Goal: Task Accomplishment & Management: Use online tool/utility

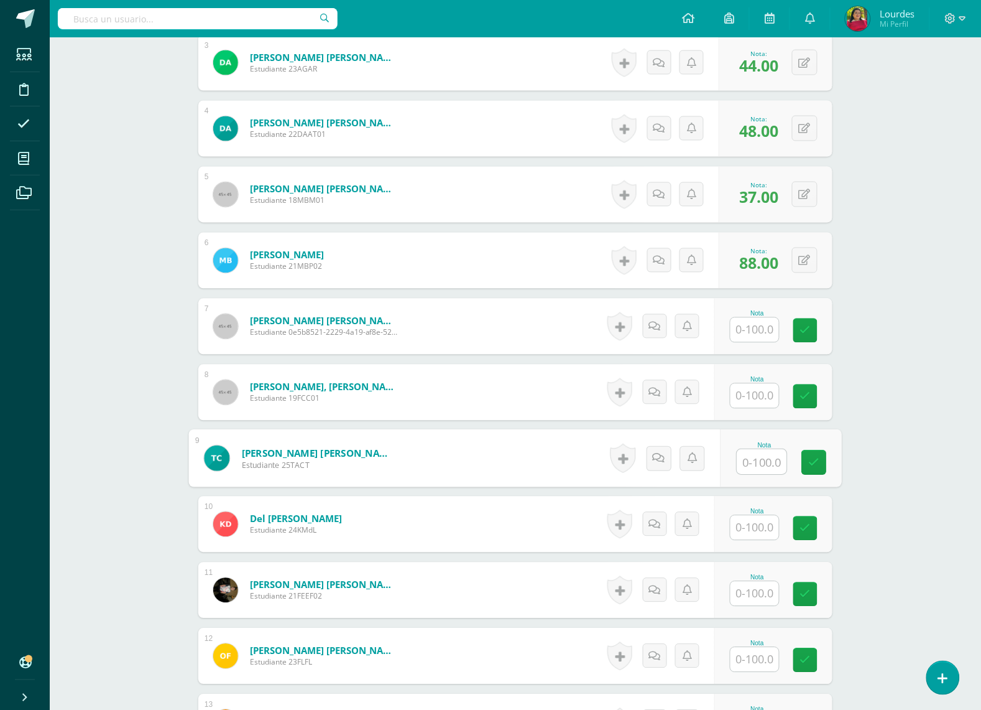
click at [768, 465] on input "text" at bounding box center [763, 462] width 50 height 25
type input "60"
click at [772, 392] on input "text" at bounding box center [763, 396] width 50 height 25
type input "51"
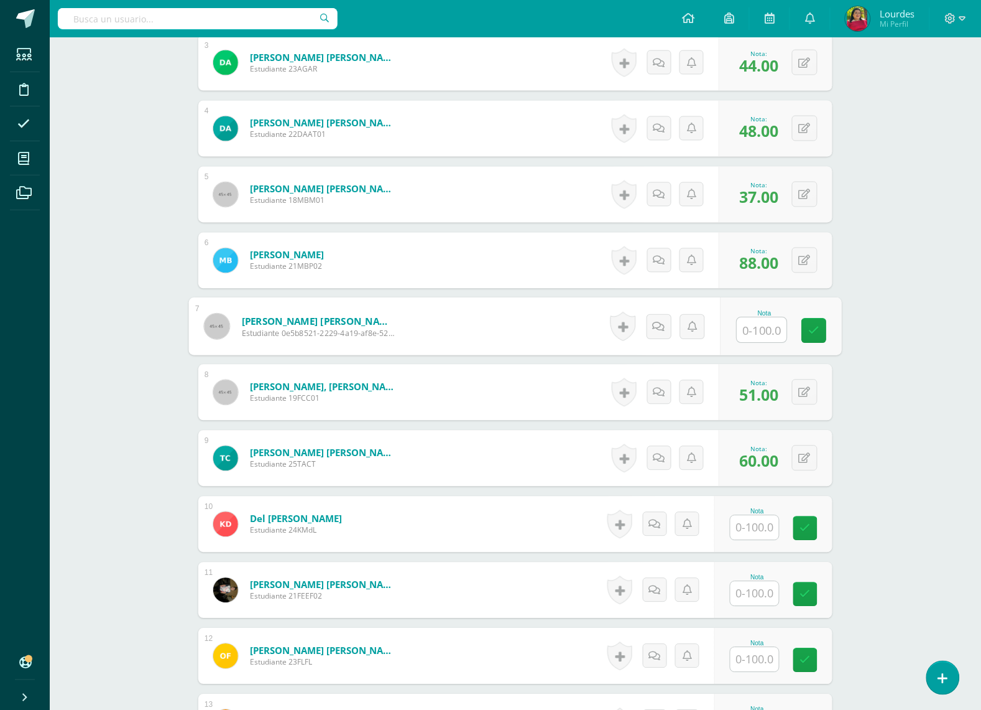
click at [746, 325] on input "text" at bounding box center [763, 330] width 50 height 25
type input "70"
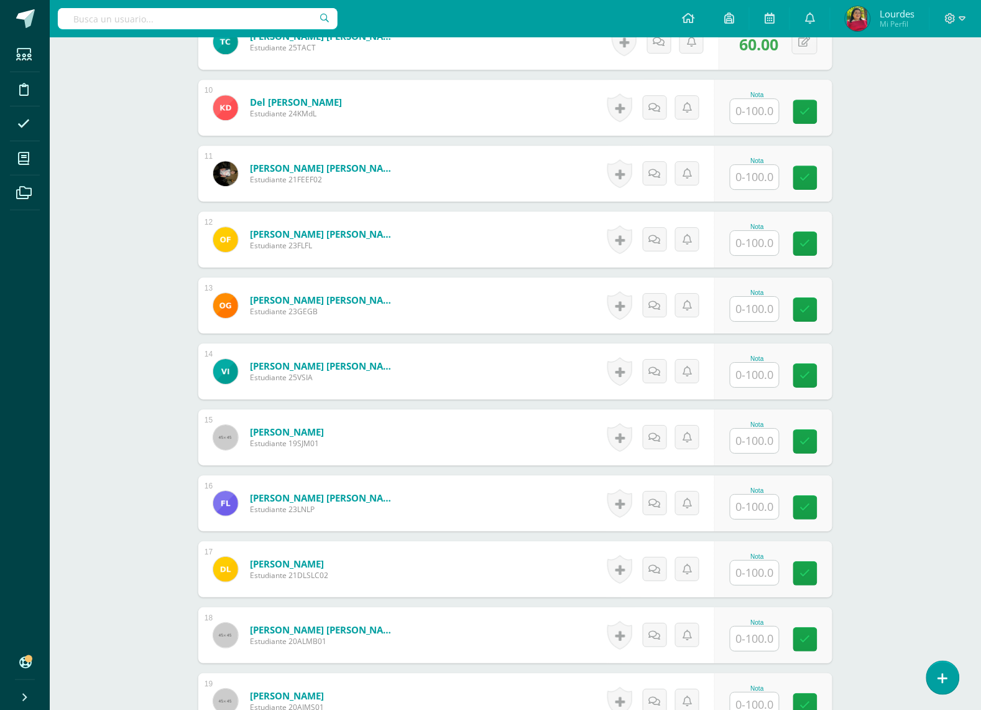
scroll to position [930, 0]
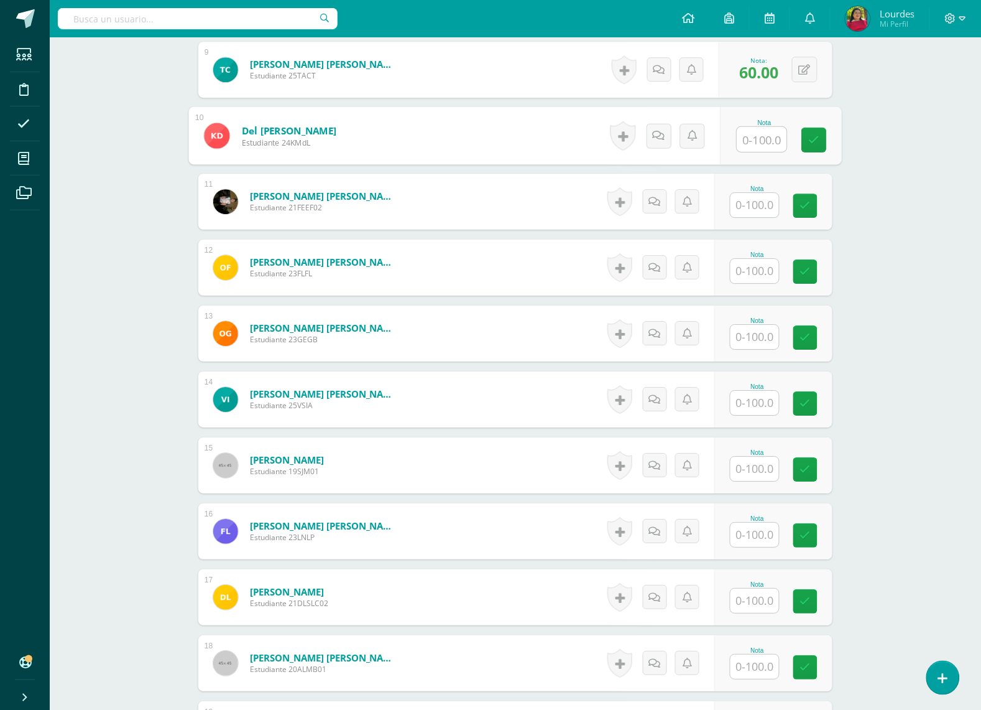
click at [770, 145] on input "text" at bounding box center [763, 139] width 50 height 25
type input "54"
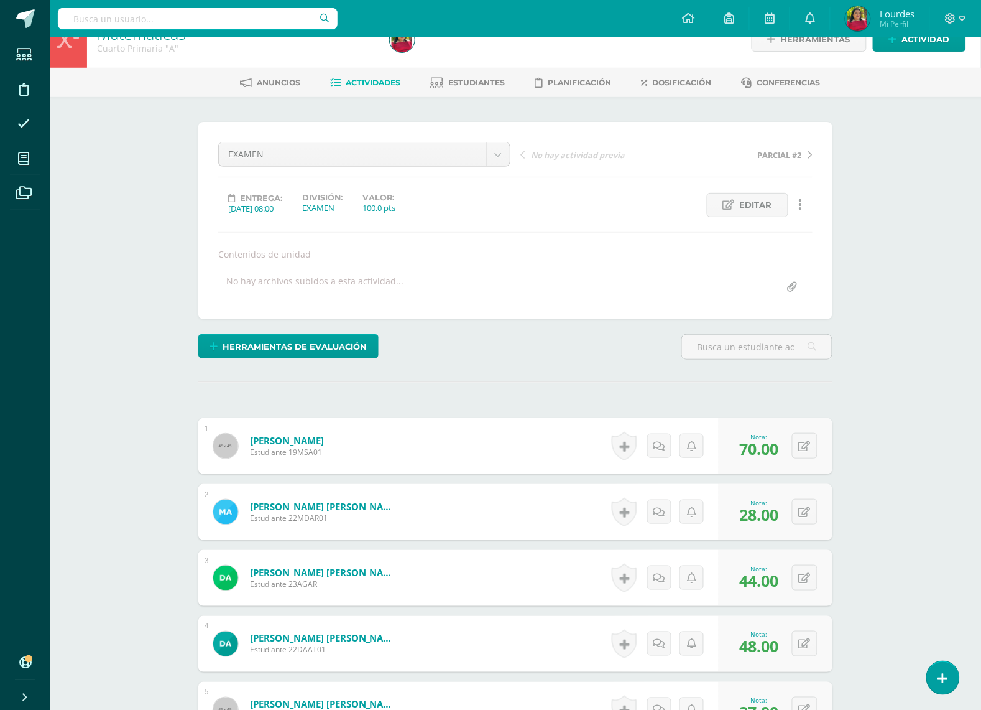
scroll to position [0, 0]
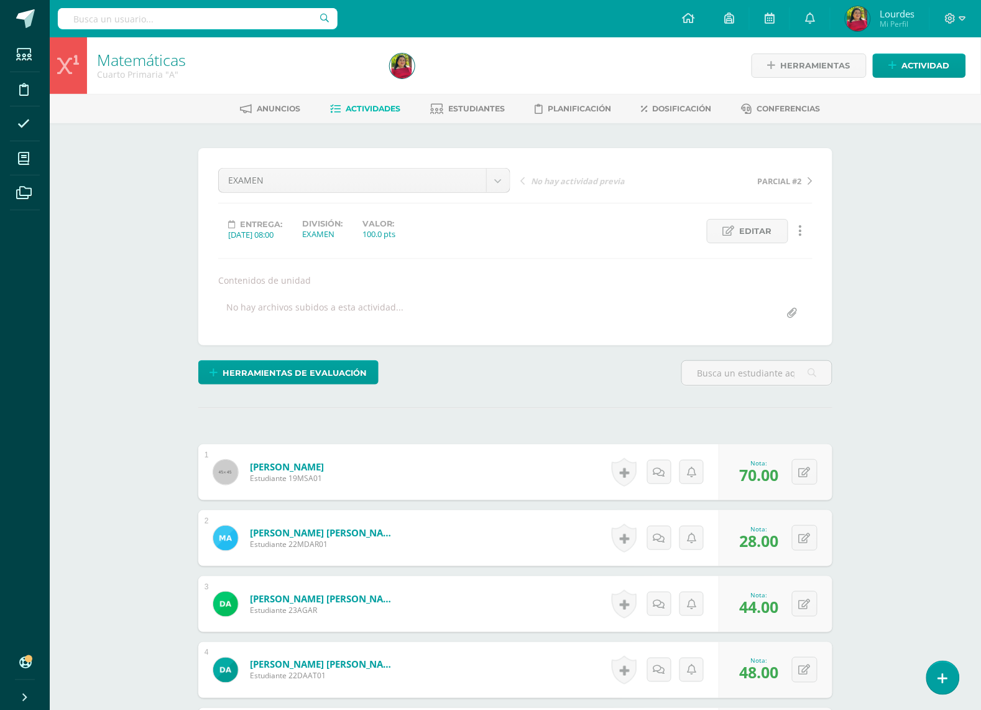
click at [373, 107] on span "Actividades" at bounding box center [373, 108] width 55 height 9
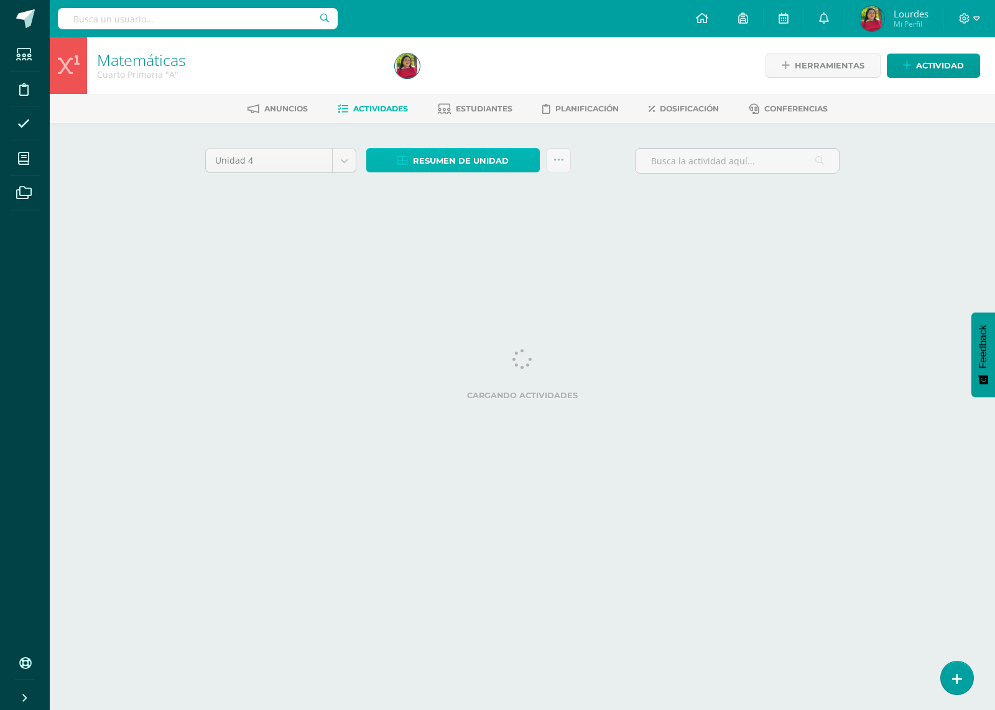
click at [430, 149] on span "Resumen de unidad" at bounding box center [461, 160] width 96 height 23
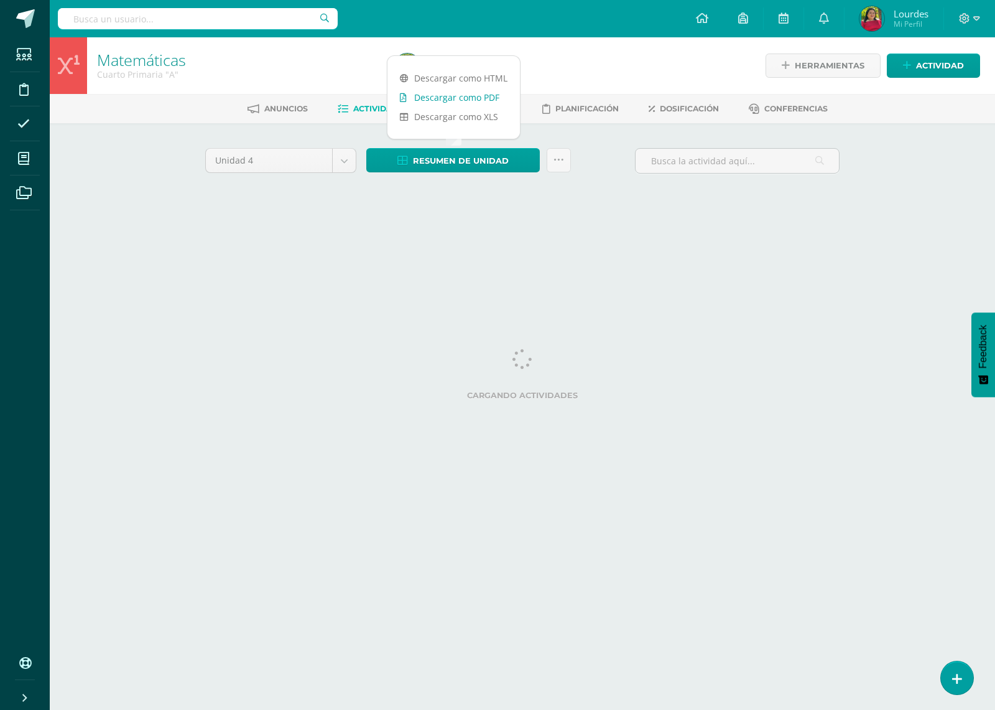
click at [473, 98] on link "Descargar como PDF" at bounding box center [453, 97] width 132 height 19
